Goal: Information Seeking & Learning: Learn about a topic

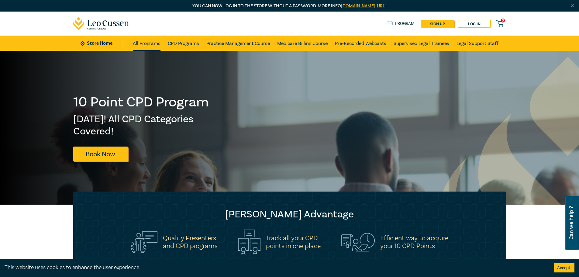
click at [150, 43] on link "All Programs" at bounding box center [147, 43] width 28 height 15
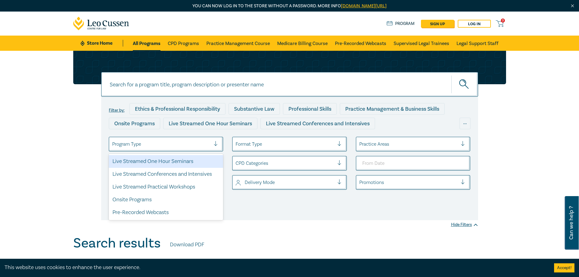
click at [180, 149] on div "Program Type" at bounding box center [161, 144] width 105 height 10
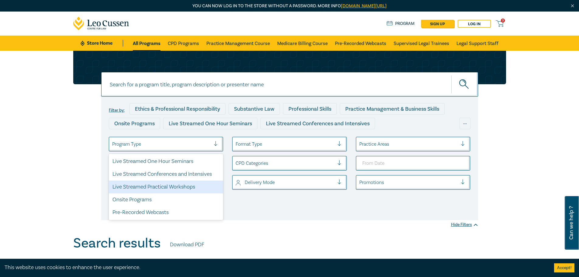
click at [57, 156] on div "Filter by: Ethics & Professional Responsibility Substantive Law Professional Sk…" at bounding box center [289, 143] width 579 height 184
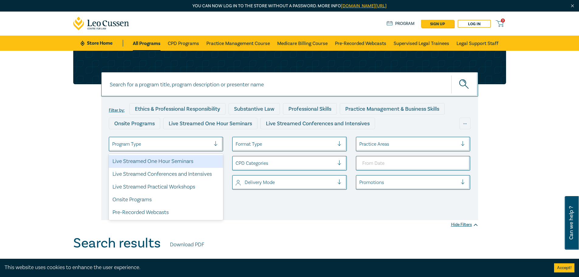
click at [205, 144] on div at bounding box center [161, 144] width 99 height 8
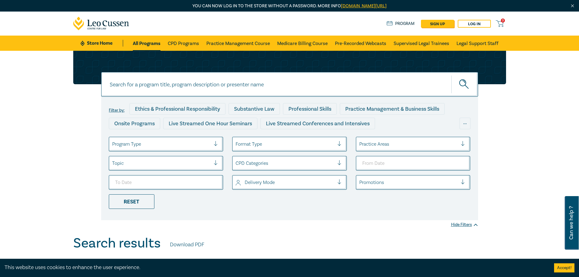
click at [205, 144] on div at bounding box center [161, 144] width 99 height 8
click at [210, 162] on div at bounding box center [161, 163] width 99 height 8
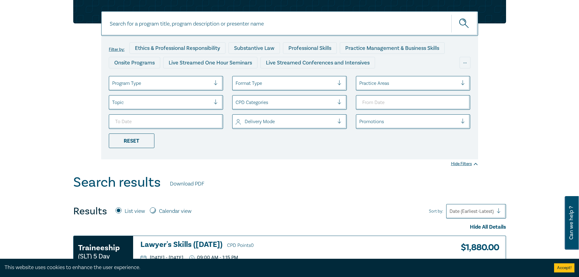
click at [294, 154] on div "Filter by: Ethics & Professional Responsibility Substantive Law Professional Sk…" at bounding box center [289, 97] width 377 height 123
click at [320, 87] on div at bounding box center [284, 83] width 99 height 8
click at [383, 83] on div at bounding box center [408, 83] width 99 height 8
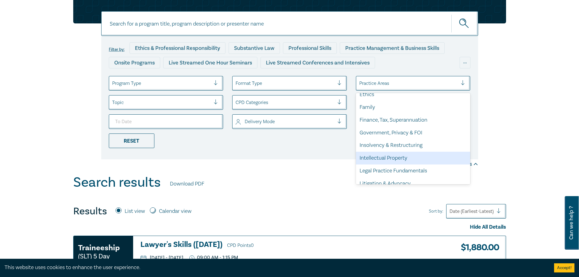
scroll to position [91, 0]
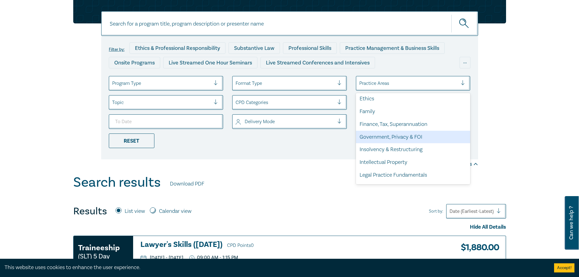
click at [405, 133] on div "Government, Privacy & FOI" at bounding box center [413, 137] width 114 height 13
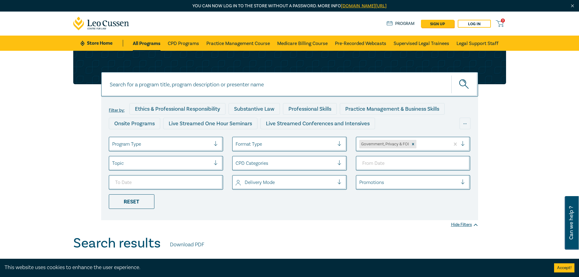
click at [344, 148] on div at bounding box center [341, 144] width 9 height 14
click at [340, 148] on div at bounding box center [341, 144] width 9 height 14
drag, startPoint x: 351, startPoint y: 163, endPoint x: 333, endPoint y: 166, distance: 18.1
click at [346, 165] on ul "Program Type Format Type Government, Privacy & FOI Topic CPD Categories Deliver…" at bounding box center [289, 173] width 371 height 72
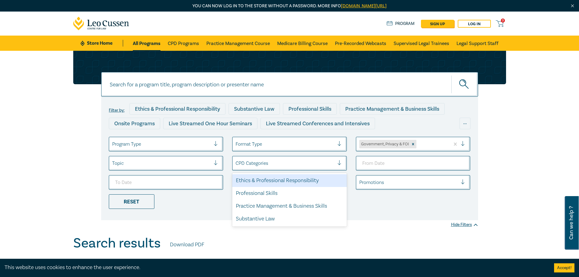
click at [333, 166] on div at bounding box center [284, 163] width 99 height 8
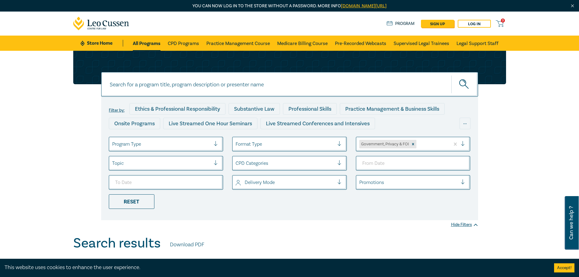
click at [404, 175] on div "Promotions" at bounding box center [413, 182] width 114 height 15
click at [403, 181] on div at bounding box center [408, 182] width 99 height 8
click at [445, 149] on div "Government, Privacy & FOI" at bounding box center [403, 143] width 94 height 11
click at [436, 147] on div at bounding box center [431, 144] width 29 height 8
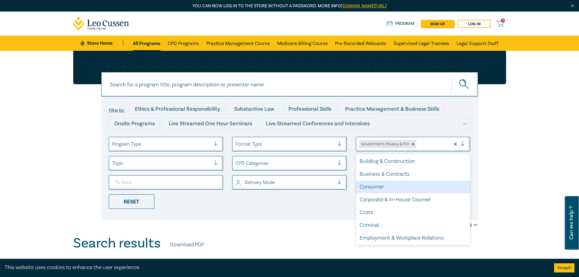
click at [319, 210] on div "Filter by: Ethics & Professional Responsibility Substantive Law Professional Sk…" at bounding box center [289, 158] width 377 height 123
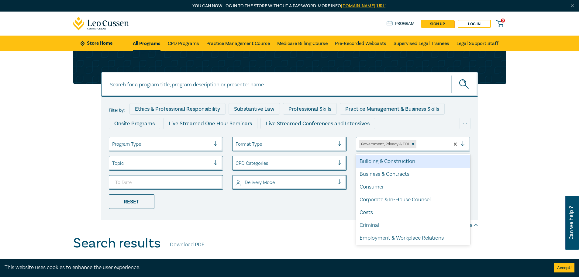
click at [461, 145] on div at bounding box center [464, 144] width 9 height 6
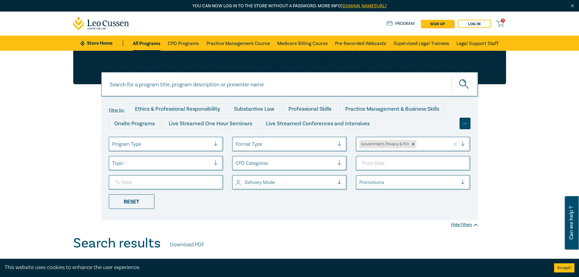
click at [469, 128] on div "..." at bounding box center [464, 124] width 11 height 12
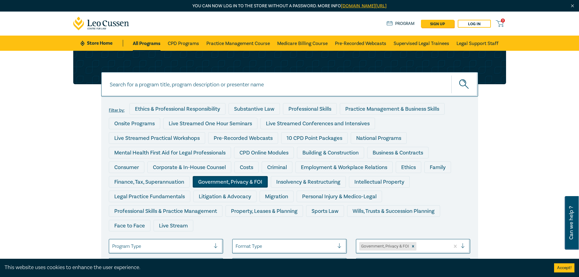
click at [224, 186] on div "Government, Privacy & FOI" at bounding box center [230, 182] width 75 height 12
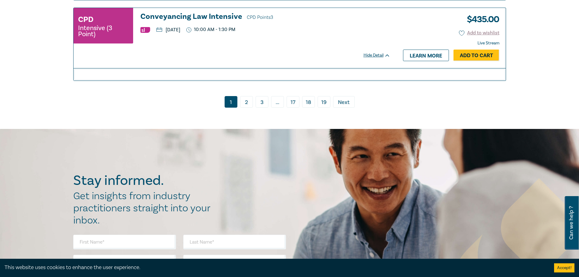
scroll to position [2755, 0]
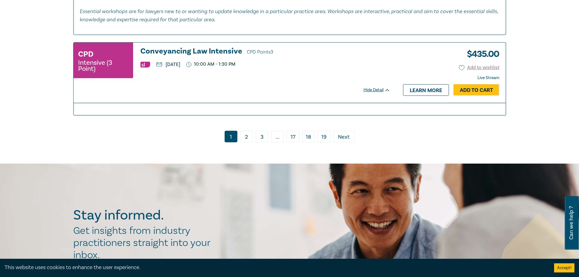
click at [247, 138] on link "2" at bounding box center [246, 137] width 13 height 12
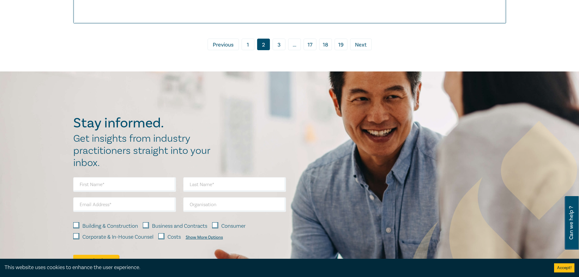
scroll to position [3432, 0]
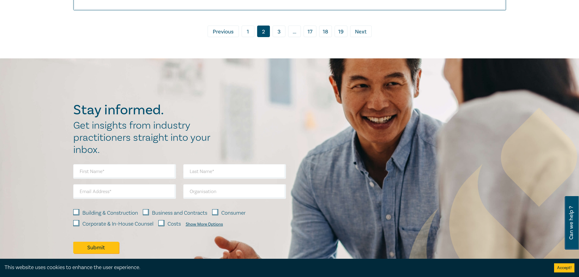
click at [280, 37] on link "3" at bounding box center [278, 32] width 13 height 12
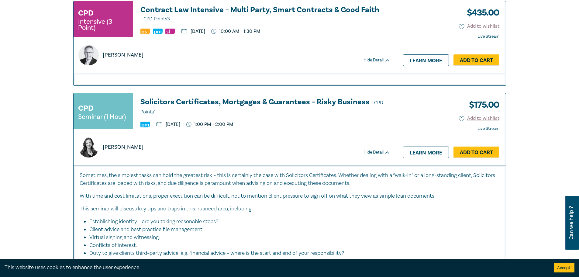
scroll to position [2764, 0]
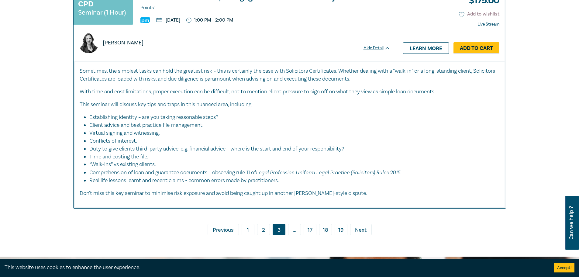
click at [355, 230] on span "Next" at bounding box center [361, 230] width 12 height 8
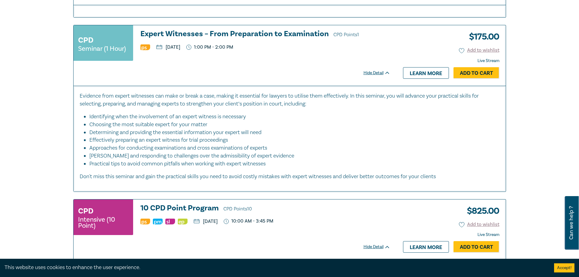
scroll to position [3067, 0]
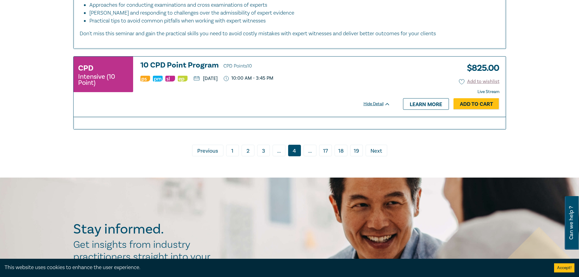
drag, startPoint x: 376, startPoint y: 157, endPoint x: 378, endPoint y: 163, distance: 5.9
click at [376, 155] on span "Next" at bounding box center [376, 151] width 12 height 8
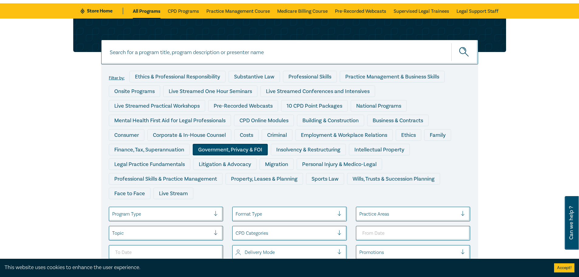
scroll to position [30, 0]
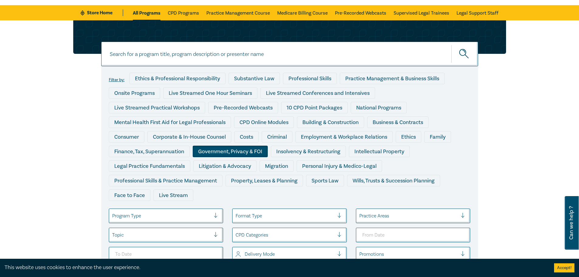
click at [235, 151] on div "Government, Privacy & FOI" at bounding box center [230, 151] width 75 height 12
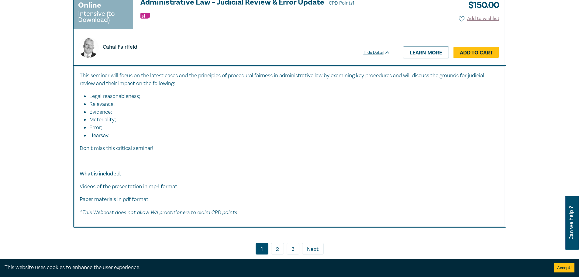
scroll to position [3432, 0]
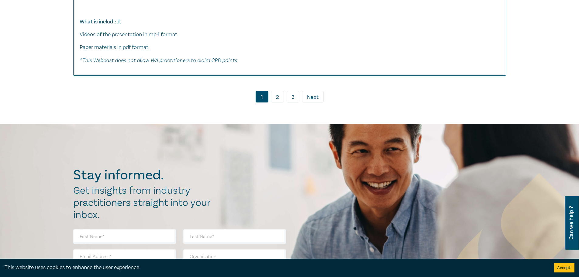
click at [271, 102] on link "2" at bounding box center [277, 97] width 13 height 12
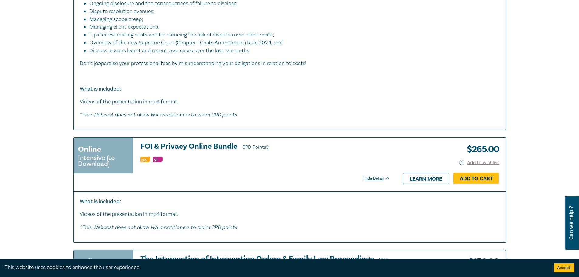
scroll to position [2976, 0]
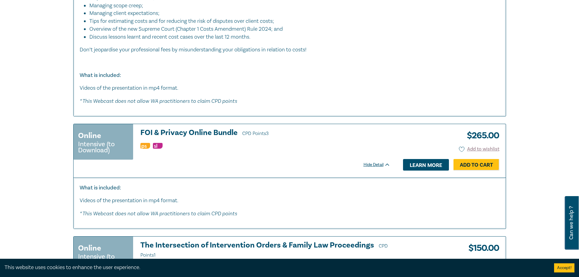
click at [425, 166] on link "Learn more" at bounding box center [426, 165] width 46 height 12
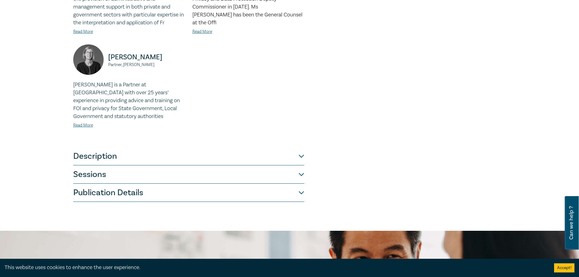
scroll to position [243, 0]
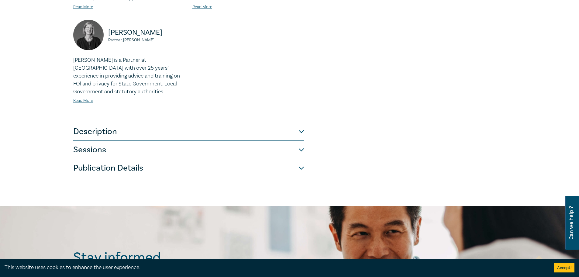
click at [302, 131] on button "Description" at bounding box center [188, 131] width 231 height 18
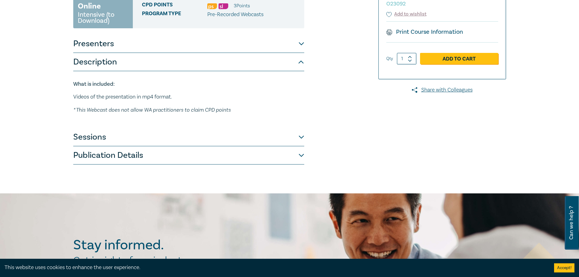
scroll to position [89, 0]
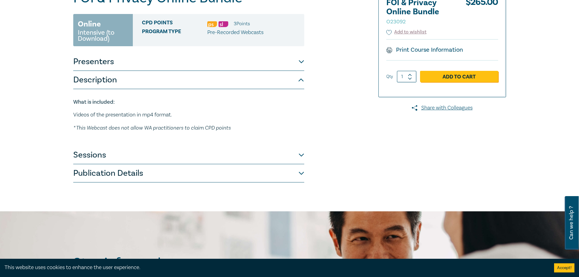
click at [302, 173] on button "Publication Details" at bounding box center [188, 173] width 231 height 18
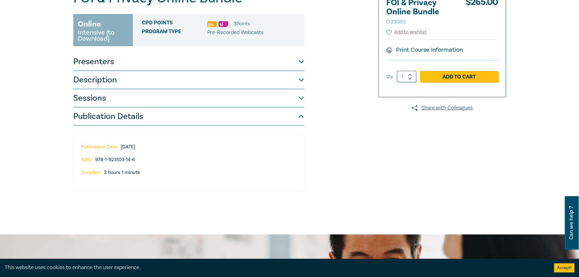
click at [298, 94] on button "Sessions" at bounding box center [188, 98] width 231 height 18
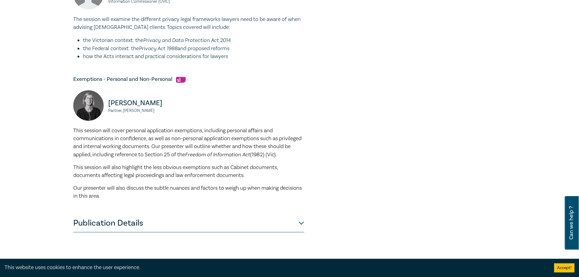
scroll to position [363, 0]
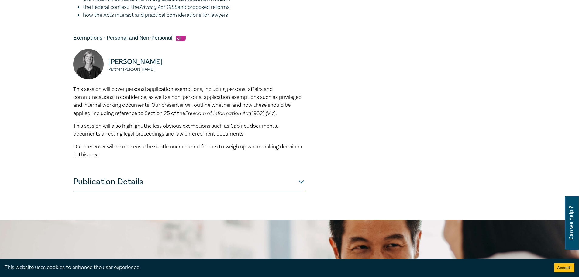
click at [303, 186] on button "Publication Details" at bounding box center [188, 182] width 231 height 18
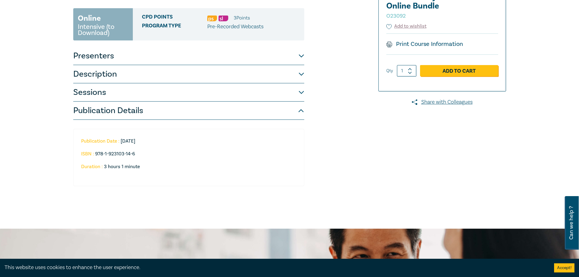
scroll to position [0, 0]
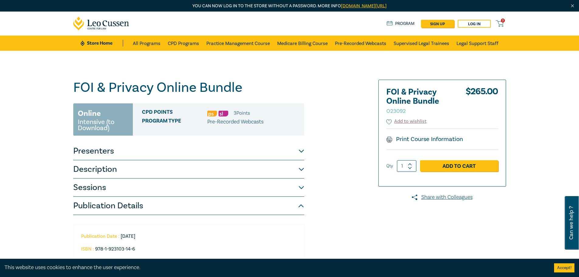
click at [302, 148] on button "Presenters" at bounding box center [188, 151] width 231 height 18
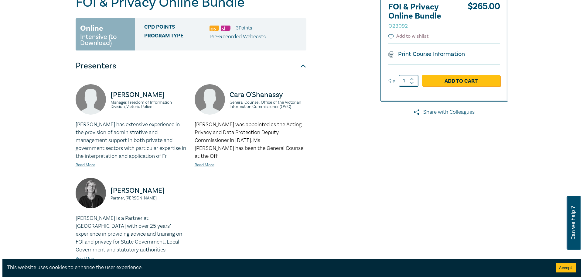
scroll to position [91, 0]
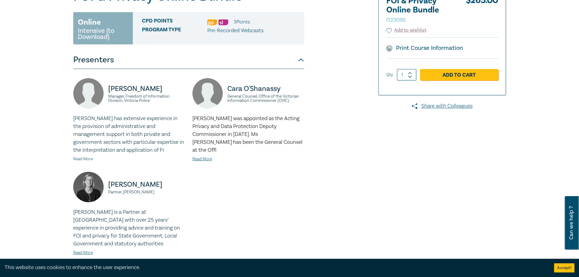
click at [86, 158] on link "Read More" at bounding box center [83, 158] width 20 height 5
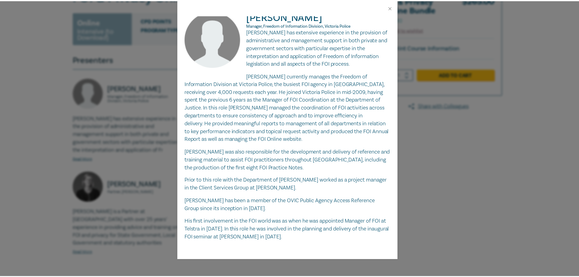
scroll to position [0, 0]
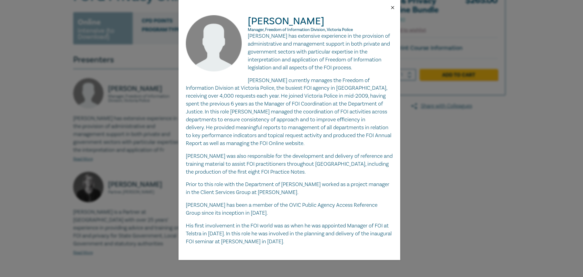
click at [391, 6] on button "Close" at bounding box center [392, 7] width 5 height 5
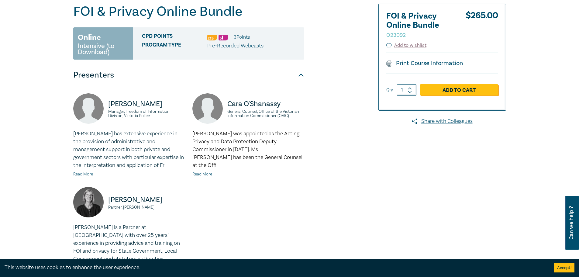
scroll to position [61, 0]
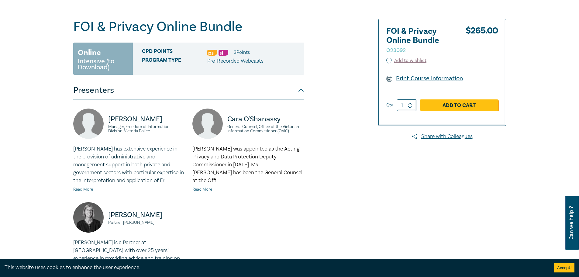
click at [418, 78] on link "Print Course Information" at bounding box center [424, 78] width 77 height 8
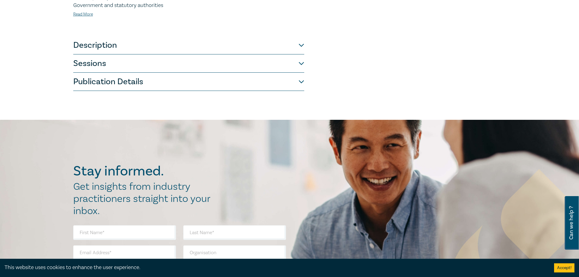
scroll to position [334, 0]
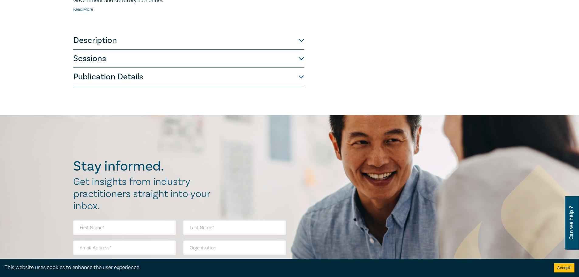
click at [297, 57] on button "Sessions" at bounding box center [188, 59] width 231 height 18
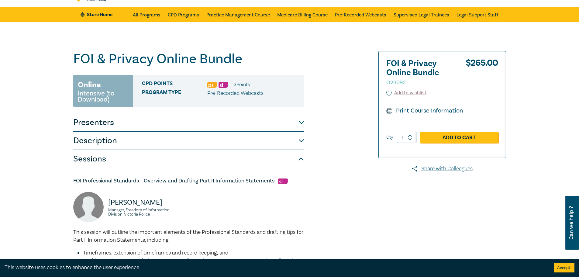
scroll to position [0, 0]
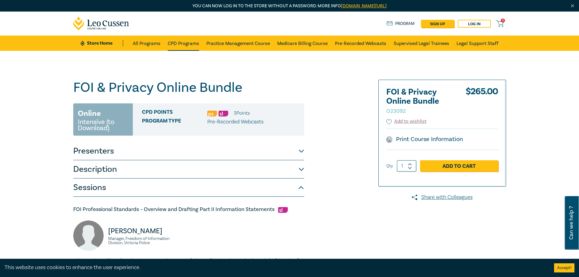
click at [185, 42] on link "CPD Programs" at bounding box center [183, 43] width 31 height 15
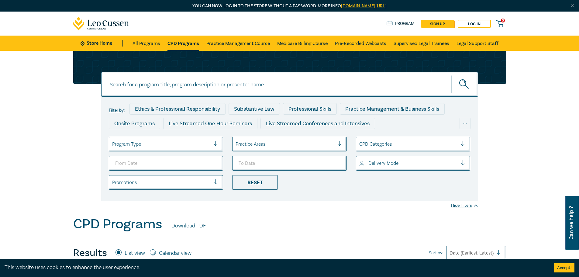
click at [129, 39] on ul "Store Home All Programs CPD Programs Practice Management Course Medicare Billin…" at bounding box center [289, 43] width 418 height 15
click at [146, 46] on link "All Programs" at bounding box center [146, 43] width 28 height 15
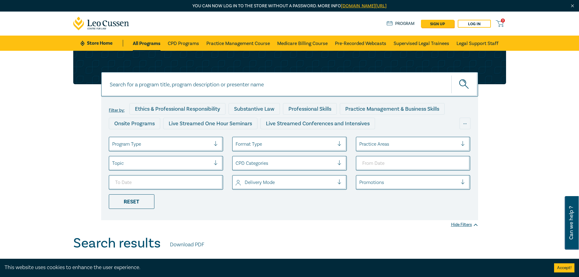
click at [461, 141] on div at bounding box center [464, 144] width 9 height 6
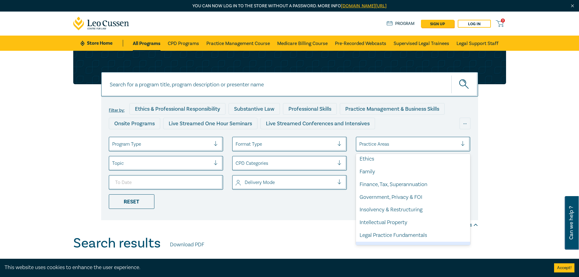
scroll to position [91, 0]
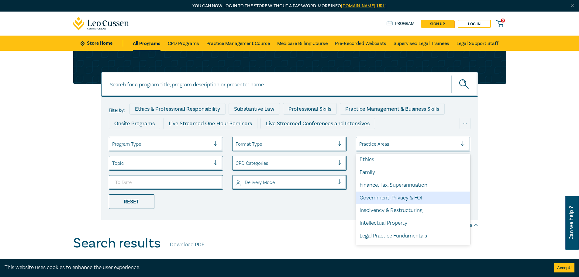
click at [402, 199] on div "Government, Privacy & FOI" at bounding box center [413, 197] width 114 height 13
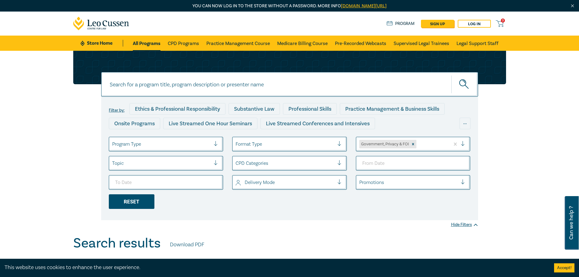
click at [133, 205] on div "Reset" at bounding box center [132, 201] width 46 height 15
click at [428, 142] on div at bounding box center [408, 144] width 99 height 8
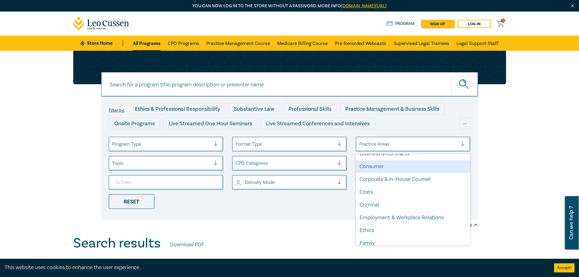
scroll to position [91, 0]
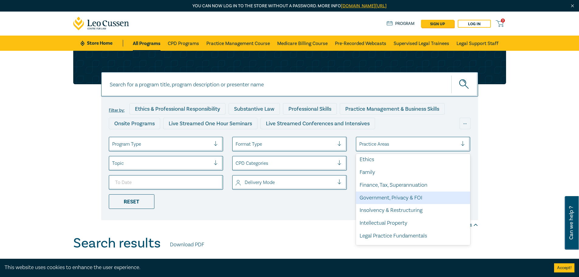
click at [398, 197] on div "Government, Privacy & FOI" at bounding box center [413, 197] width 114 height 13
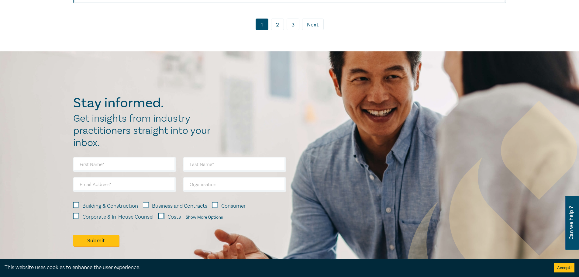
scroll to position [3310, 0]
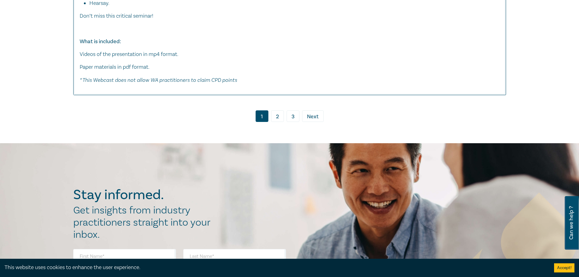
click at [279, 122] on link "2" at bounding box center [277, 116] width 13 height 12
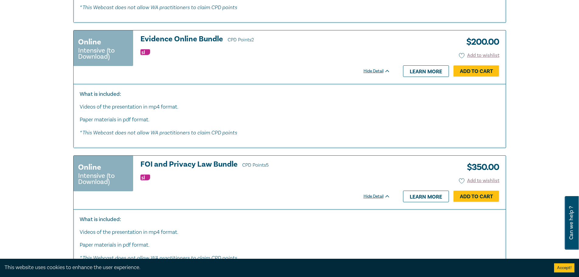
scroll to position [881, 0]
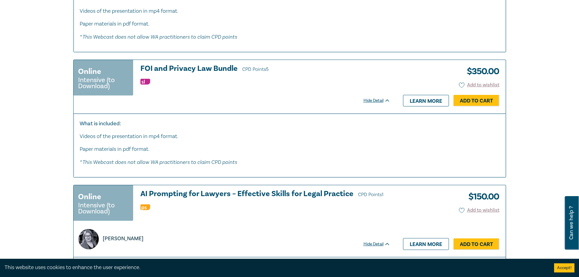
click at [220, 69] on h3 "FOI and Privacy Law Bundle CPD Points 5" at bounding box center [265, 68] width 250 height 9
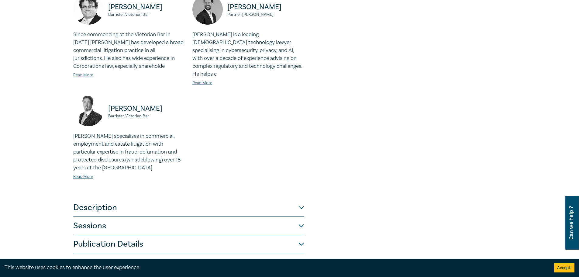
scroll to position [304, 0]
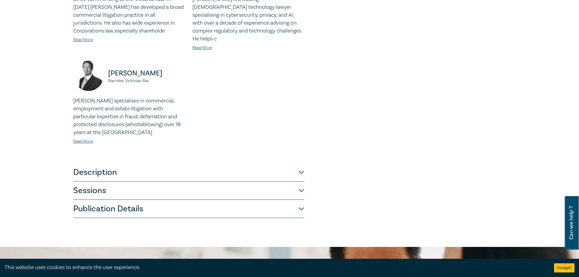
click at [301, 165] on button "Description" at bounding box center [188, 172] width 231 height 18
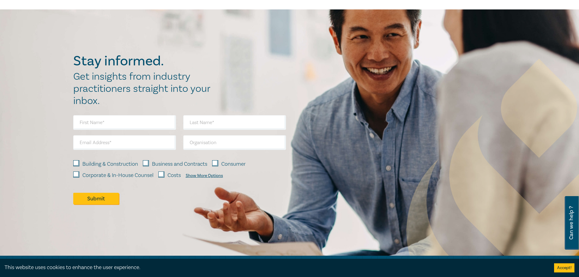
scroll to position [121, 0]
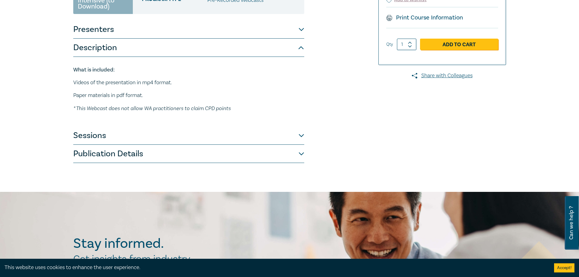
click at [302, 137] on button "Sessions" at bounding box center [188, 135] width 231 height 18
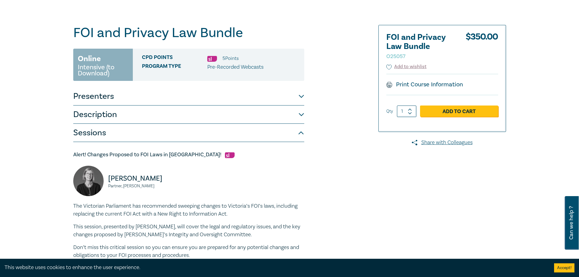
scroll to position [0, 0]
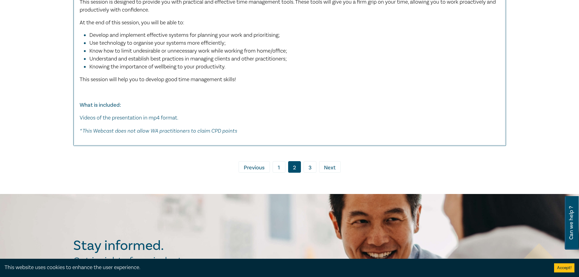
click at [307, 166] on link "3" at bounding box center [309, 167] width 13 height 12
